Goal: Transaction & Acquisition: Obtain resource

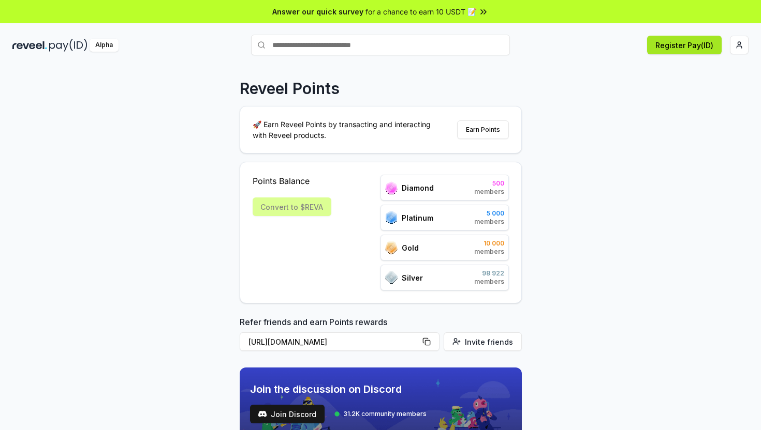
click at [697, 50] on button "Register Pay(ID)" at bounding box center [684, 45] width 75 height 19
click at [741, 53] on html "Answer our quick survey for a chance to earn 10 USDT 📝 Alpha Register Pay(ID) R…" at bounding box center [380, 215] width 761 height 430
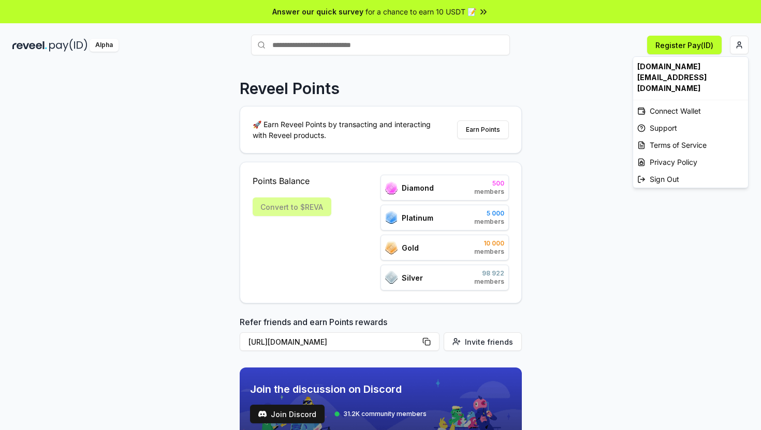
click at [690, 47] on html "Answer our quick survey for a chance to earn 10 USDT 📝 Alpha Register Pay(ID) R…" at bounding box center [380, 215] width 761 height 430
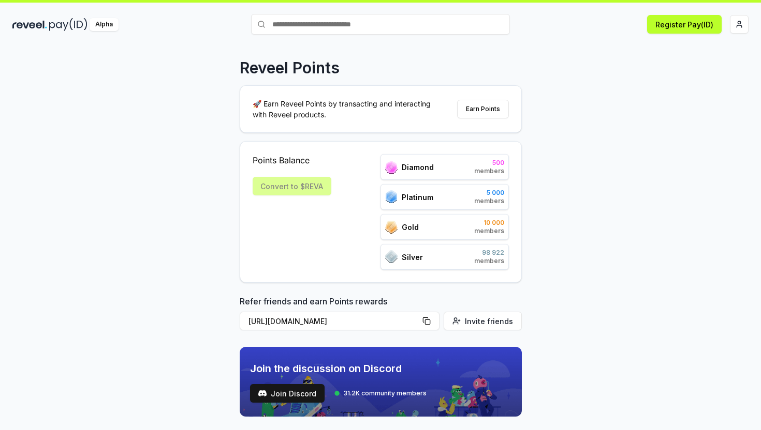
scroll to position [23, 0]
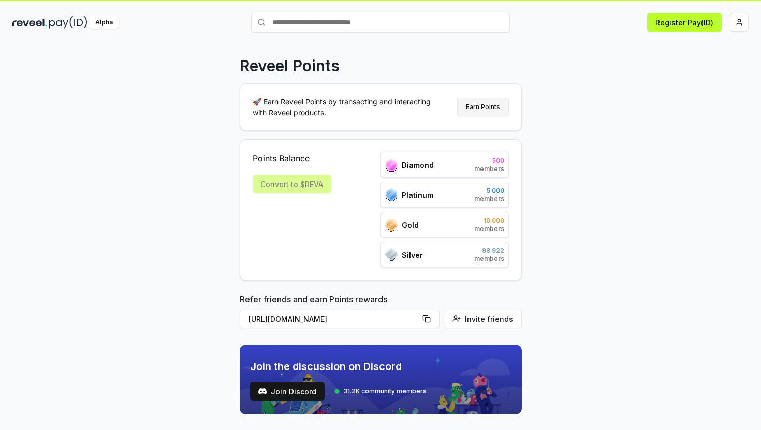
click at [485, 109] on button "Earn Points" at bounding box center [483, 107] width 52 height 19
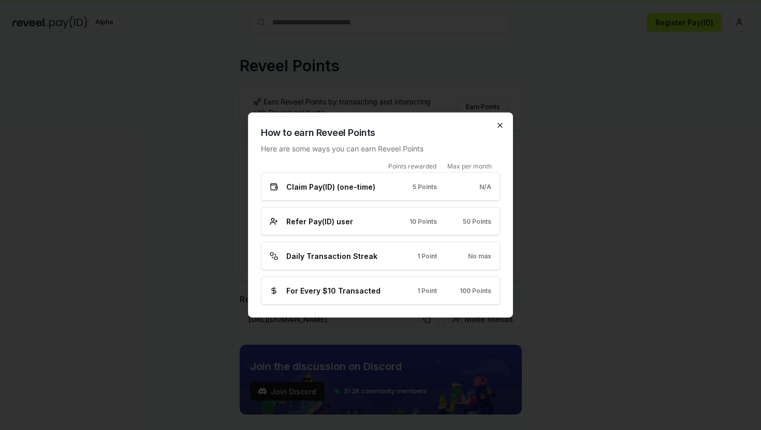
click at [502, 126] on icon "button" at bounding box center [500, 126] width 8 height 8
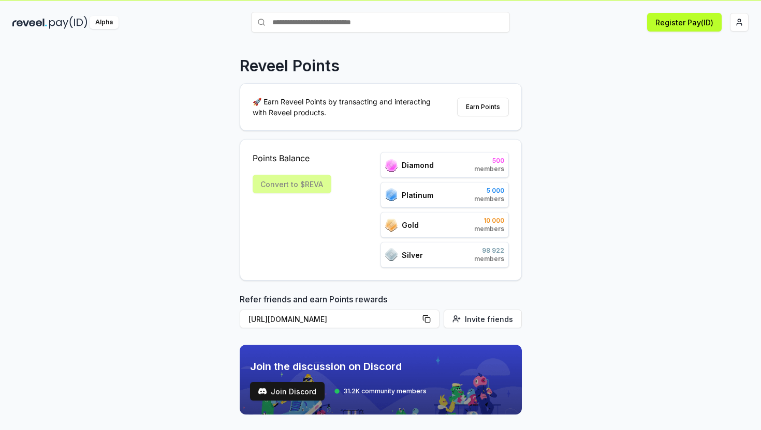
click at [679, 34] on div "Alpha Register Pay(ID)" at bounding box center [380, 22] width 761 height 27
click at [680, 23] on button "Register Pay(ID)" at bounding box center [684, 22] width 75 height 19
click at [286, 180] on div "Convert to $REVA" at bounding box center [292, 184] width 79 height 19
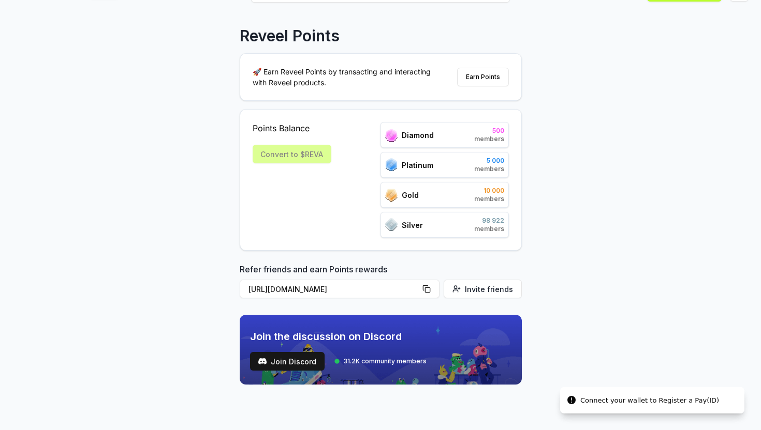
scroll to position [0, 0]
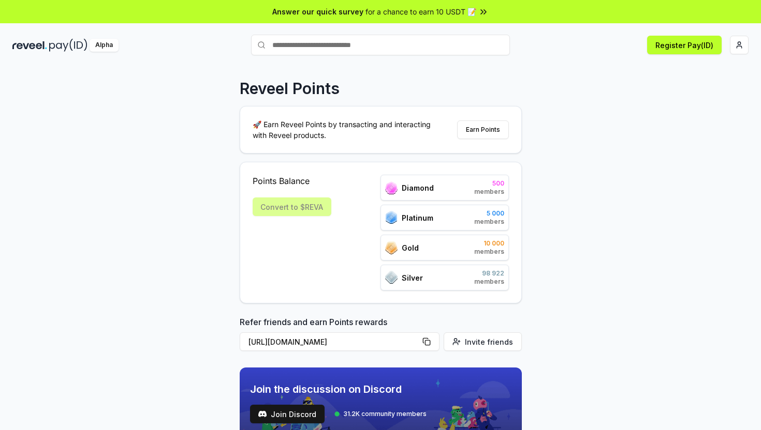
click at [461, 13] on span "for a chance to earn 10 USDT 📝" at bounding box center [420, 11] width 111 height 11
click at [672, 49] on button "Register Pay(ID)" at bounding box center [684, 45] width 75 height 19
click at [735, 38] on html "Answer our quick survey for a chance to earn 10 USDT 📝 Alpha Register Pay(ID) C…" at bounding box center [380, 215] width 761 height 430
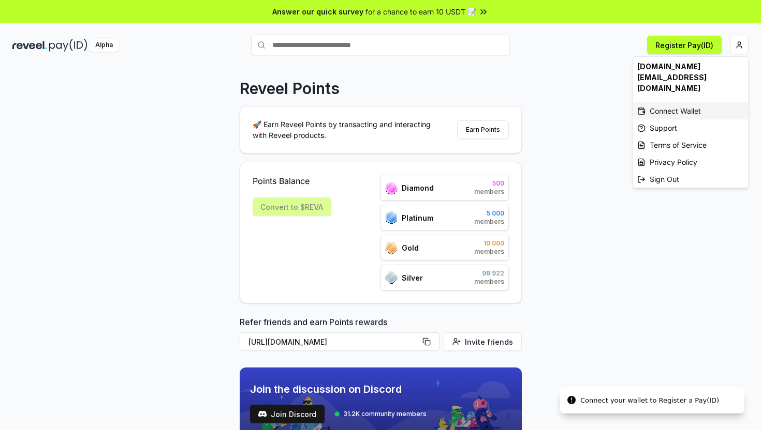
click at [672, 102] on div "Connect Wallet" at bounding box center [690, 110] width 115 height 17
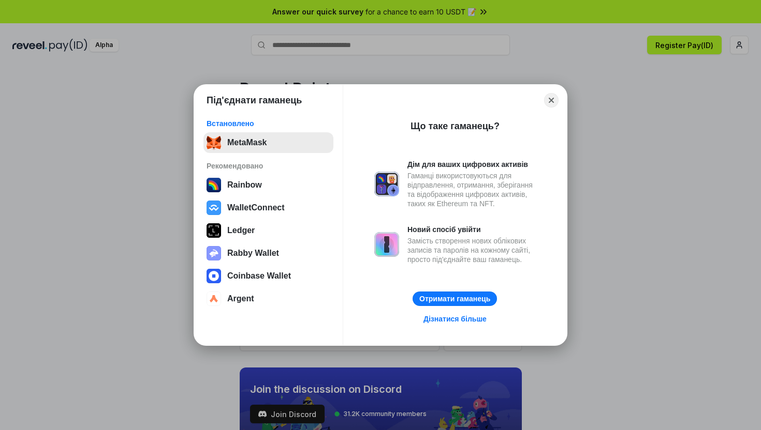
click at [261, 138] on button "MetaMask" at bounding box center [268, 142] width 130 height 21
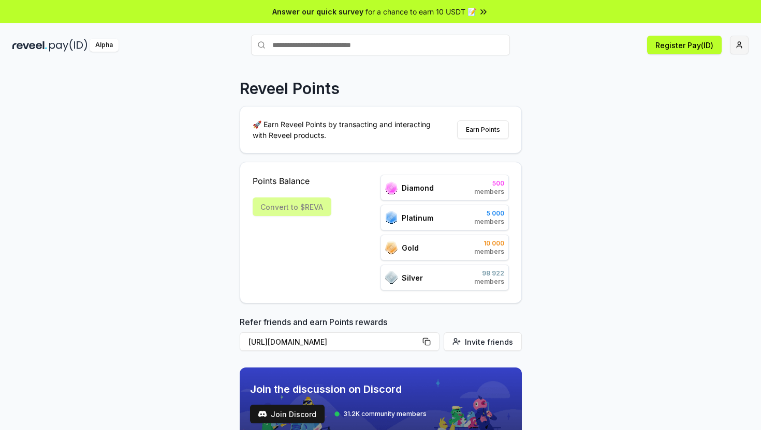
click at [746, 44] on html "Answer our quick survey for a chance to earn 10 USDT 📝 Alpha Register Pay(ID) R…" at bounding box center [380, 215] width 761 height 430
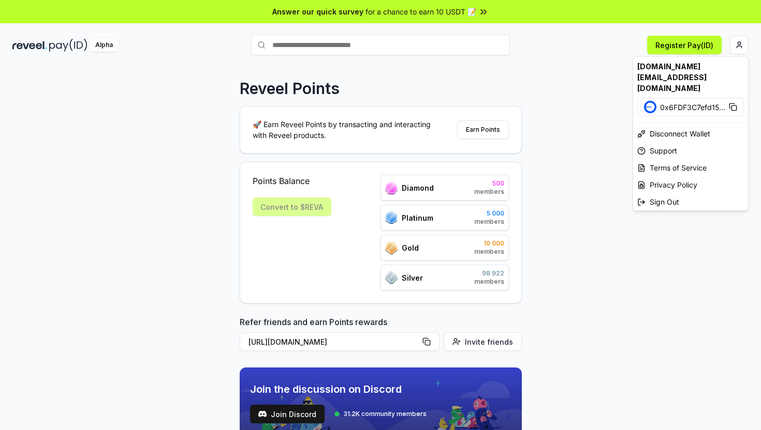
click at [745, 44] on html "Answer our quick survey for a chance to earn 10 USDT 📝 Alpha Register Pay(ID) R…" at bounding box center [380, 215] width 761 height 430
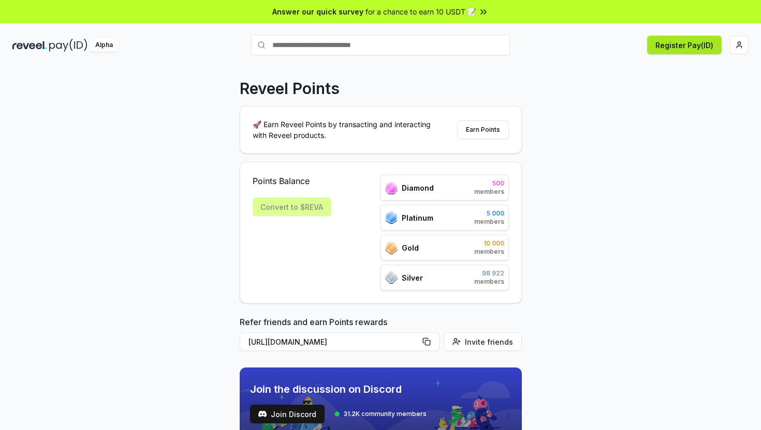
click at [699, 44] on button "Register Pay(ID)" at bounding box center [684, 45] width 75 height 19
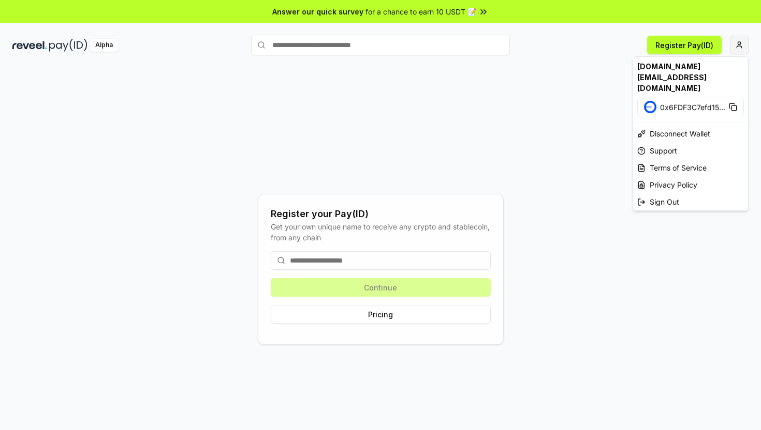
click at [735, 46] on html "Answer our quick survey for a chance to earn 10 USDT 📝 Alpha Register Pay(ID) R…" at bounding box center [380, 215] width 761 height 430
click at [697, 65] on div "dino777.abc@gmail.com" at bounding box center [690, 77] width 115 height 41
click at [434, 73] on html "Answer our quick survey for a chance to earn 10 USDT 📝 Alpha Register Pay(ID) R…" at bounding box center [380, 215] width 761 height 430
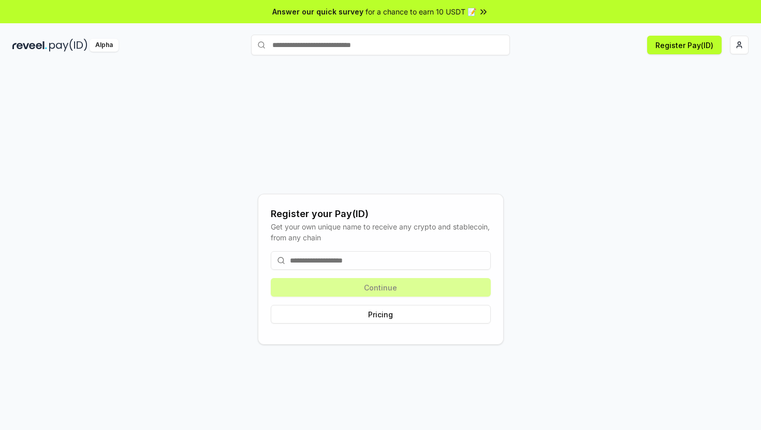
click at [348, 268] on input at bounding box center [381, 260] width 220 height 19
paste input "**********"
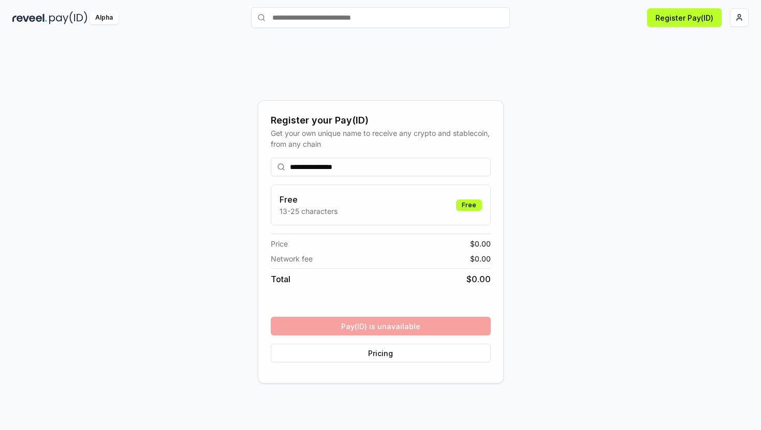
scroll to position [28, 0]
type input "**********"
click at [411, 358] on button "Pricing" at bounding box center [381, 353] width 220 height 19
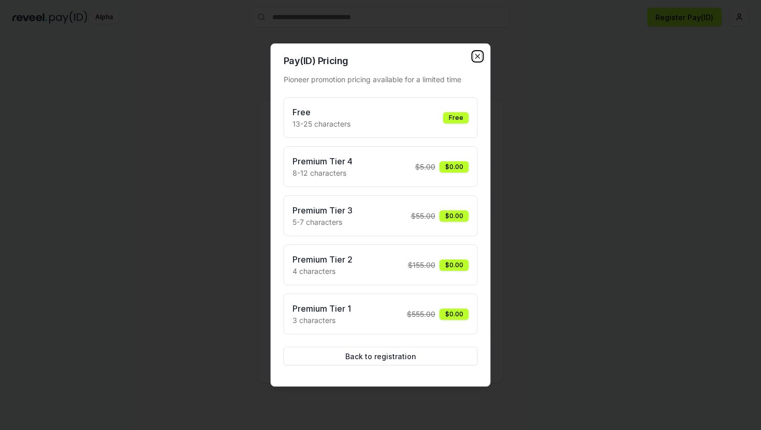
click at [478, 58] on icon "button" at bounding box center [477, 56] width 8 height 8
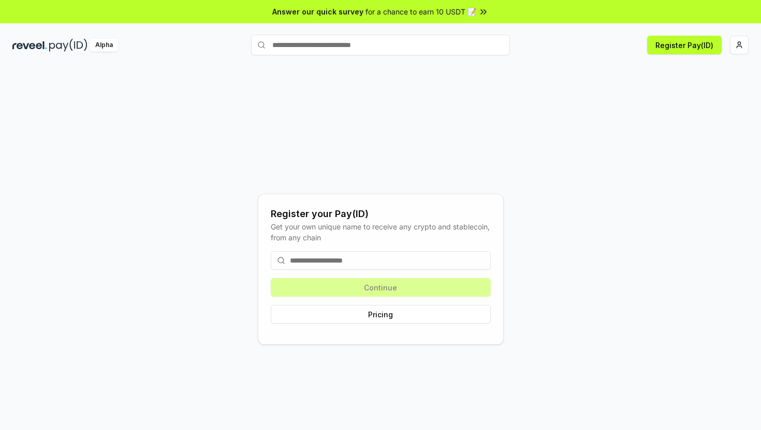
click at [338, 50] on input "text" at bounding box center [380, 45] width 259 height 21
paste input "**********"
type input "**********"
click at [496, 64] on span "Pay" at bounding box center [495, 65] width 20 height 16
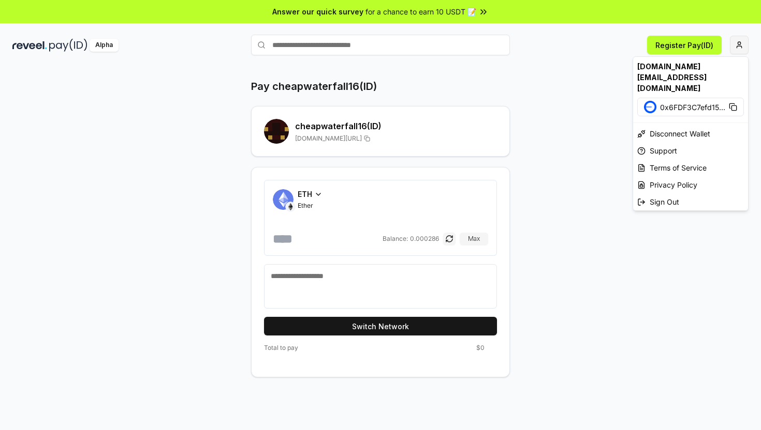
click at [733, 49] on html "Answer our quick survey for a chance to earn 10 USDT 📝 Alpha Register Pay(ID) P…" at bounding box center [380, 215] width 761 height 430
click at [661, 194] on div "Sign Out" at bounding box center [690, 202] width 115 height 17
